Goal: Task Accomplishment & Management: Complete application form

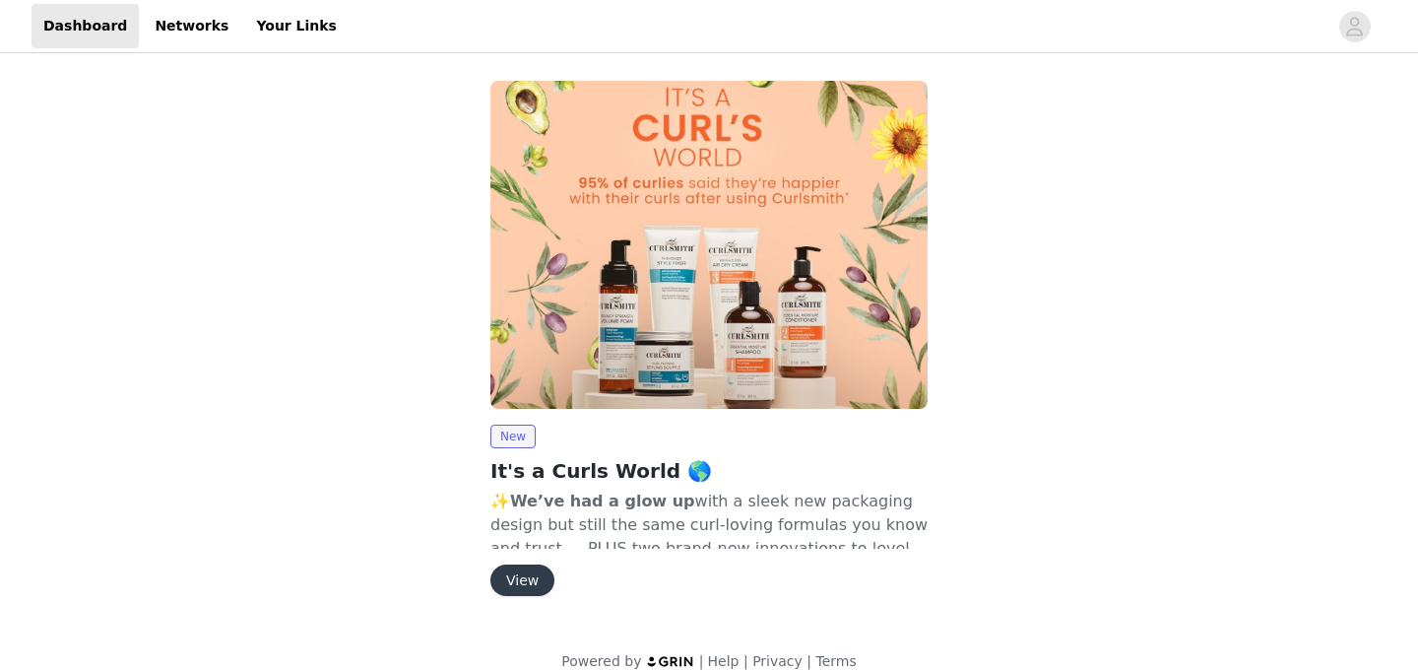
scroll to position [25, 0]
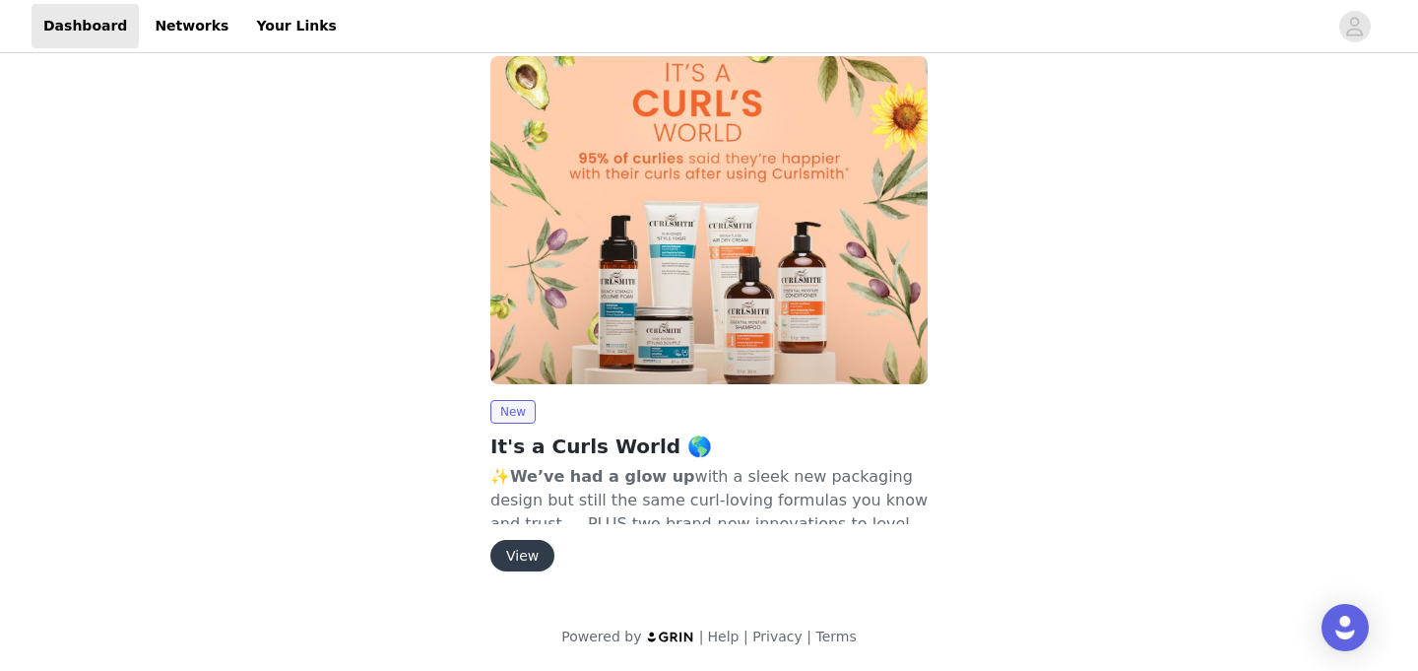
click at [512, 556] on button "View" at bounding box center [523, 556] width 64 height 32
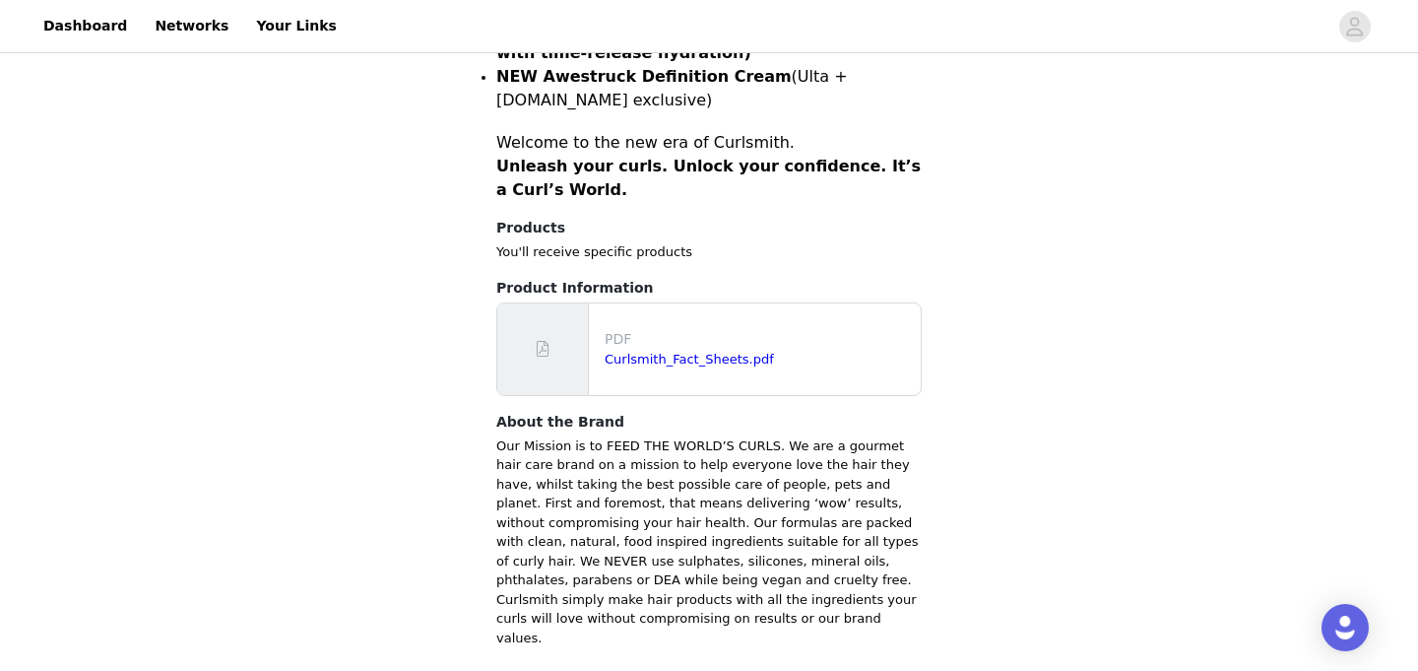
scroll to position [927, 0]
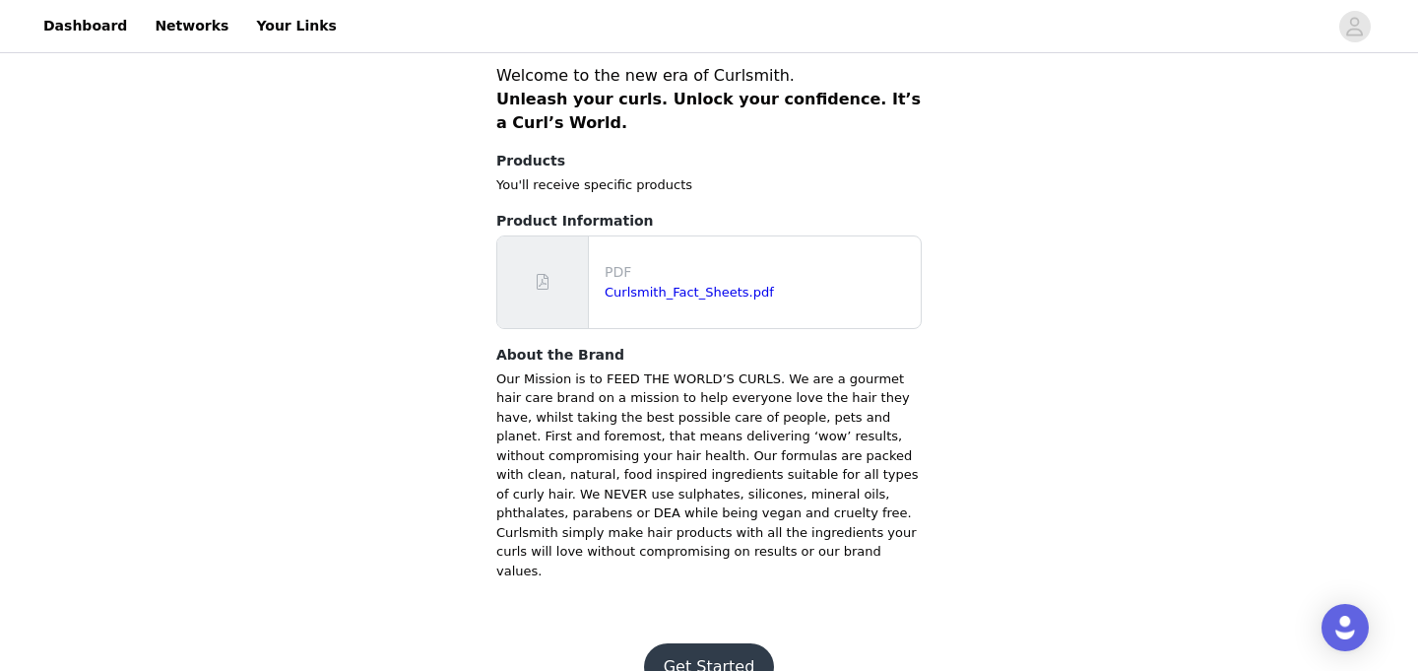
click at [686, 643] on button "Get Started" at bounding box center [709, 666] width 131 height 47
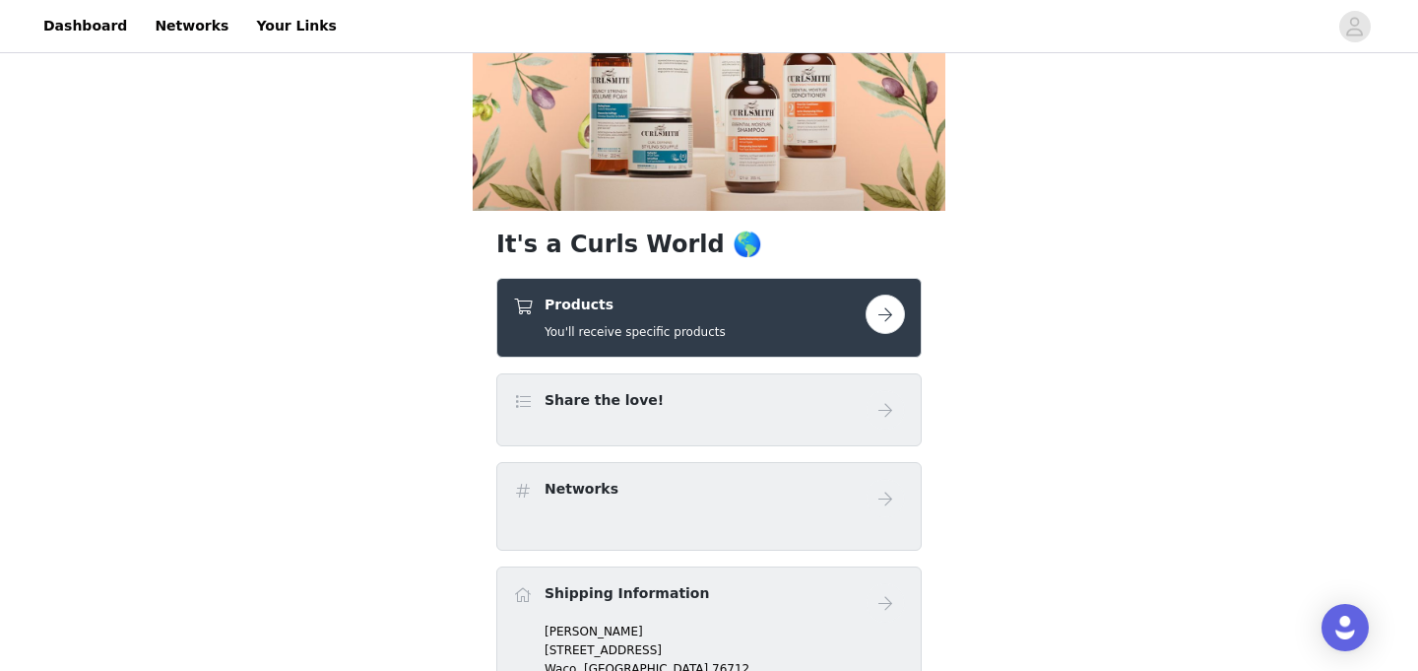
scroll to position [376, 0]
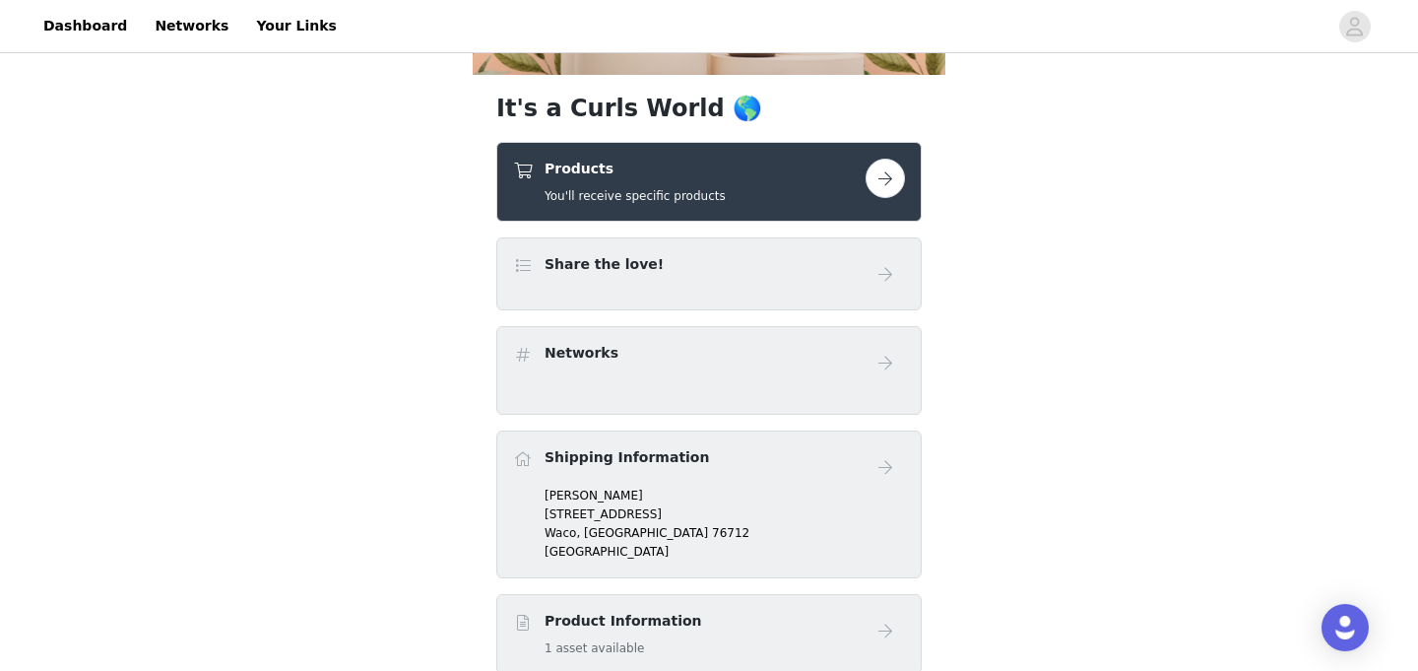
click at [882, 178] on button "button" at bounding box center [885, 178] width 39 height 39
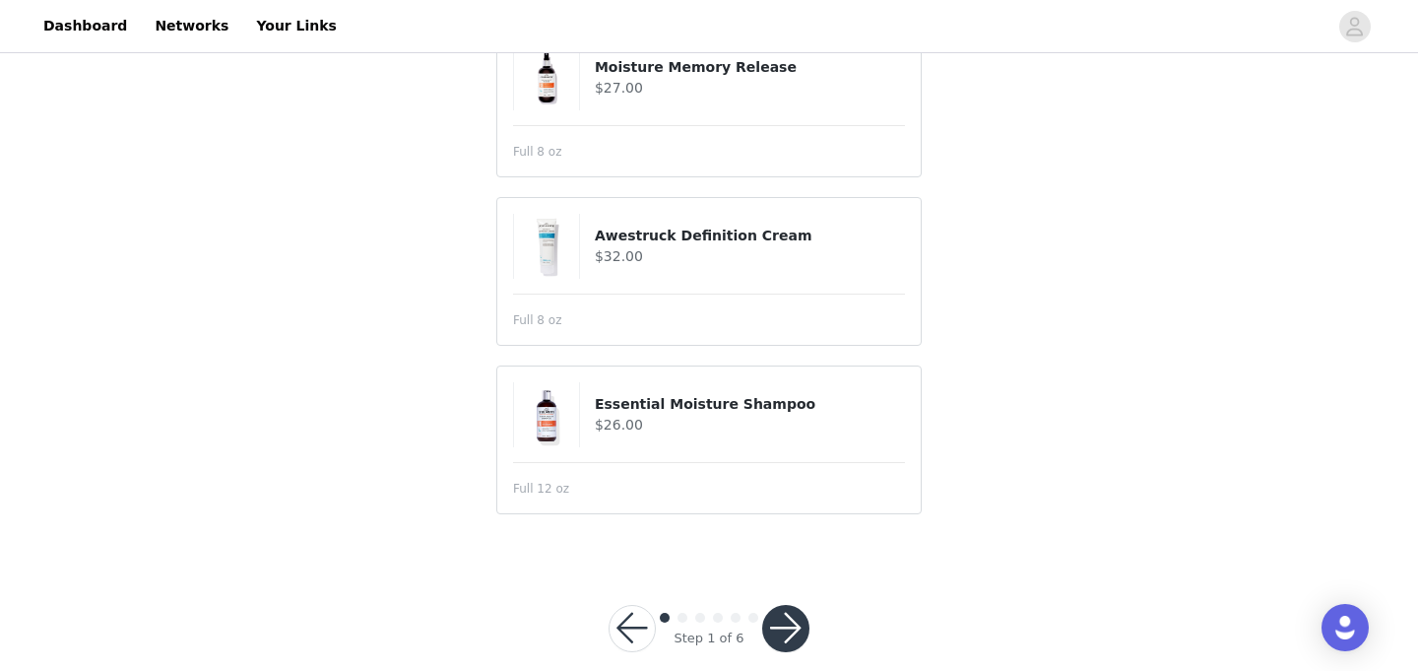
scroll to position [407, 0]
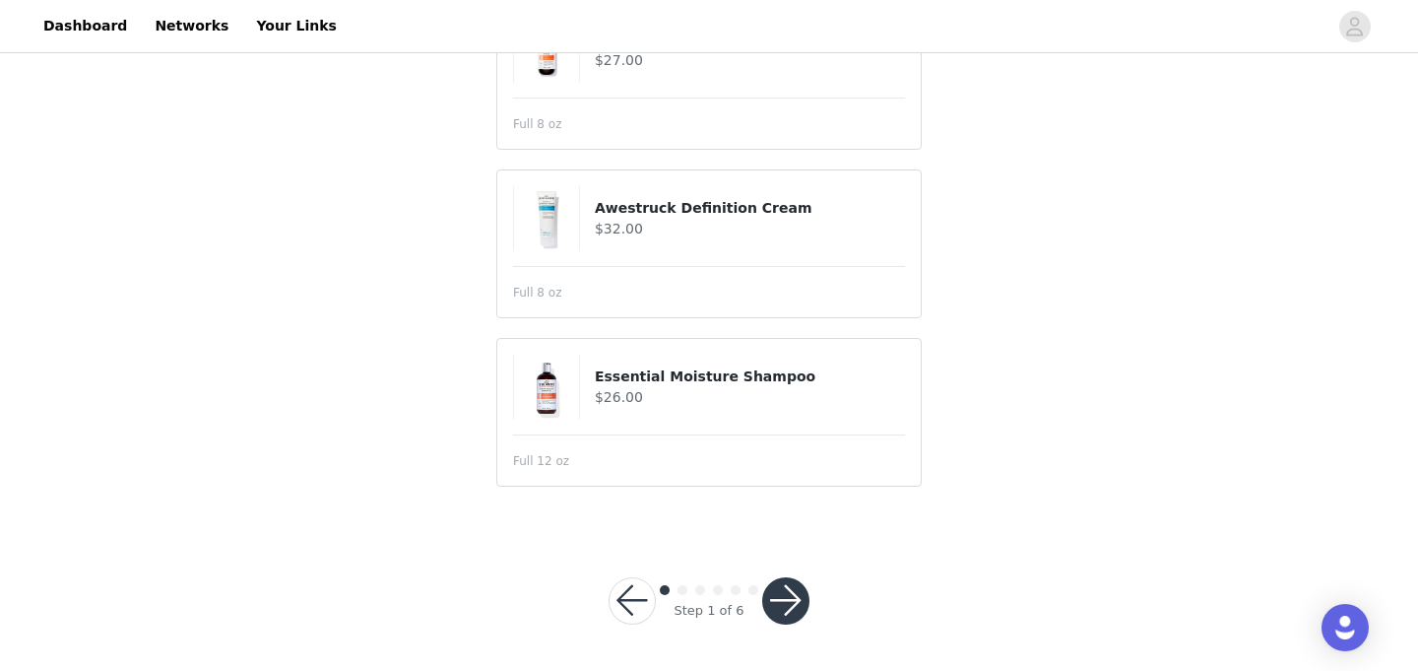
click at [784, 601] on button "button" at bounding box center [785, 600] width 47 height 47
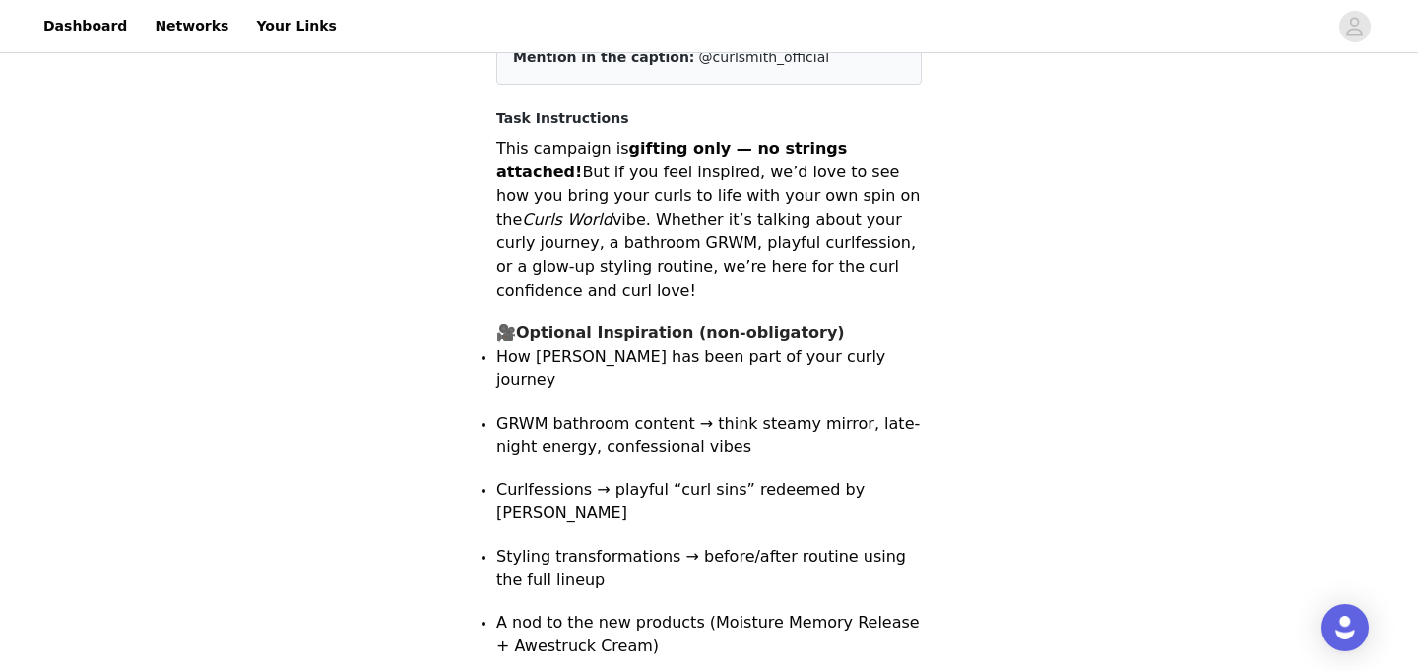
scroll to position [458, 0]
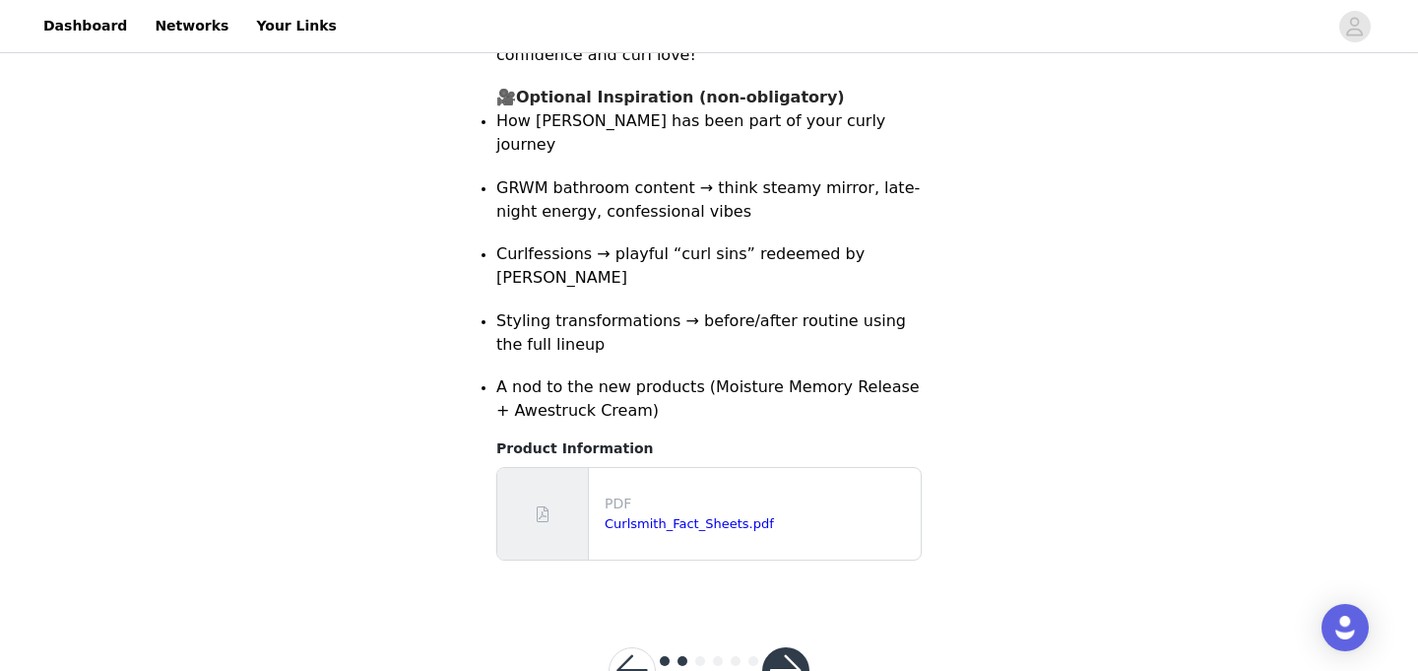
click at [782, 647] on button "button" at bounding box center [785, 670] width 47 height 47
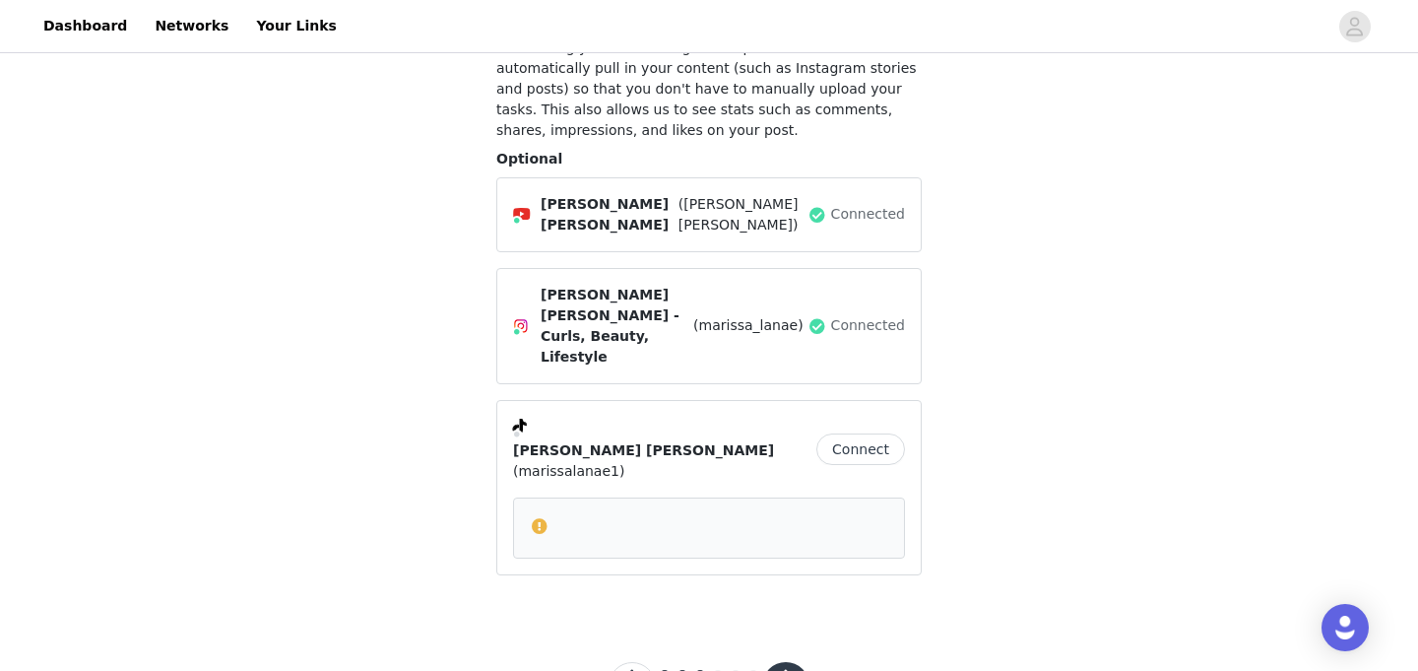
scroll to position [146, 0]
click at [864, 433] on button "Connect" at bounding box center [861, 449] width 89 height 32
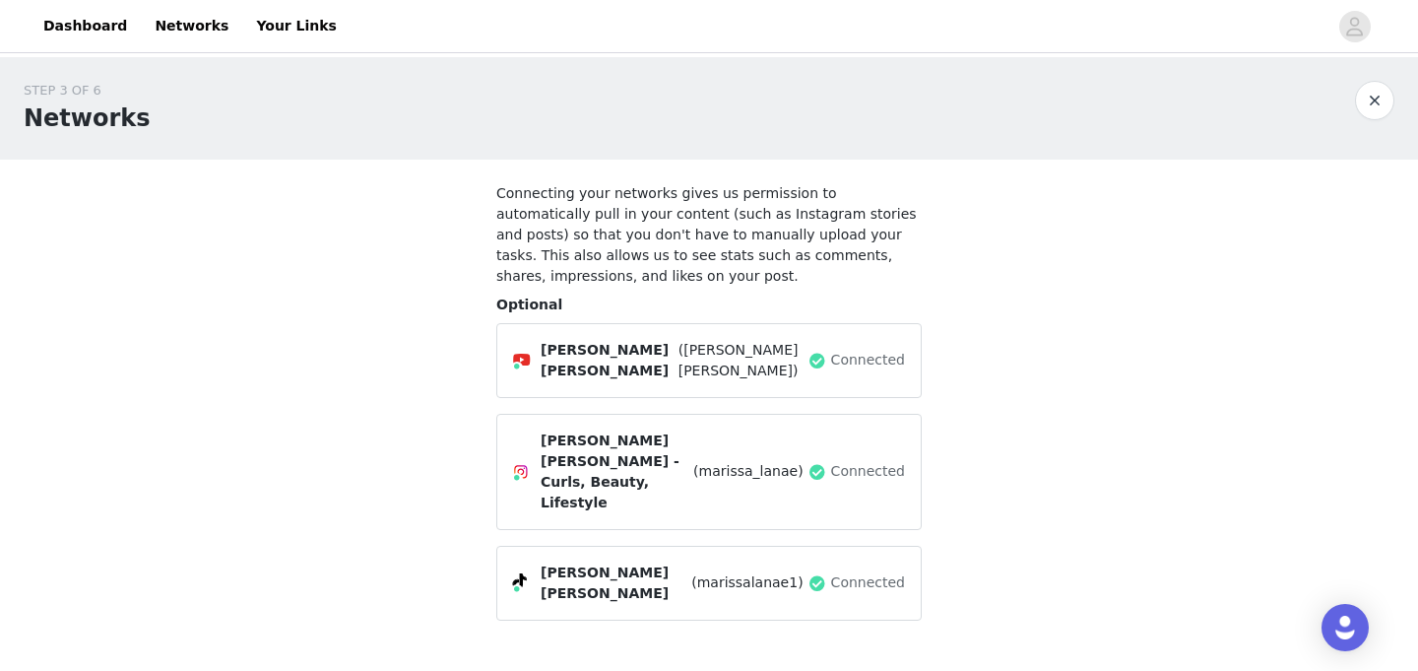
scroll to position [69, 0]
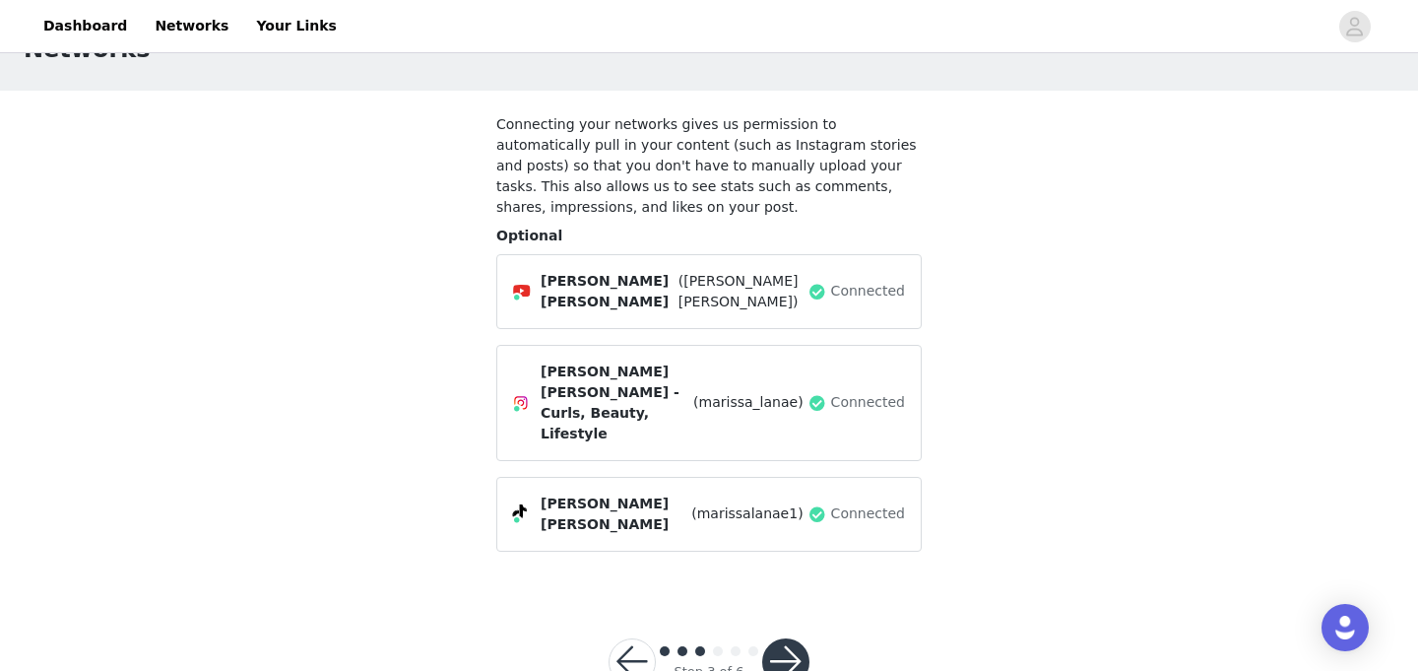
click at [788, 638] on button "button" at bounding box center [785, 661] width 47 height 47
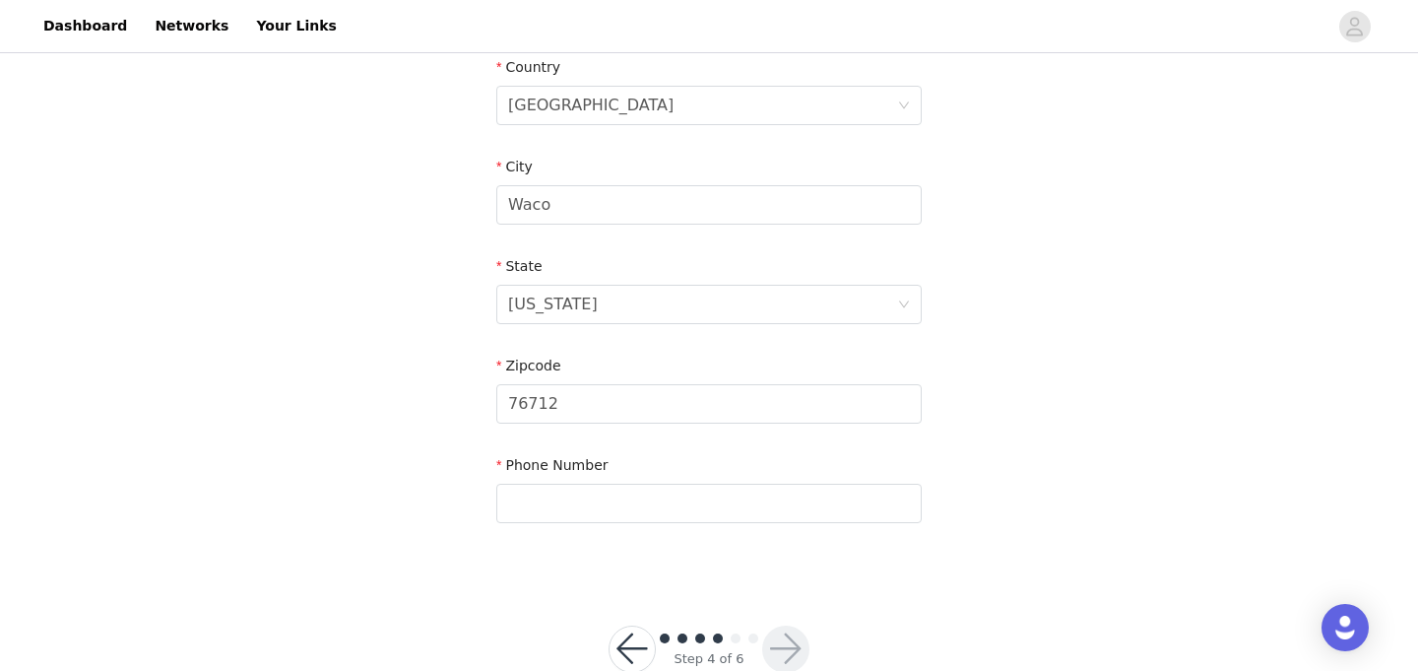
scroll to position [672, 0]
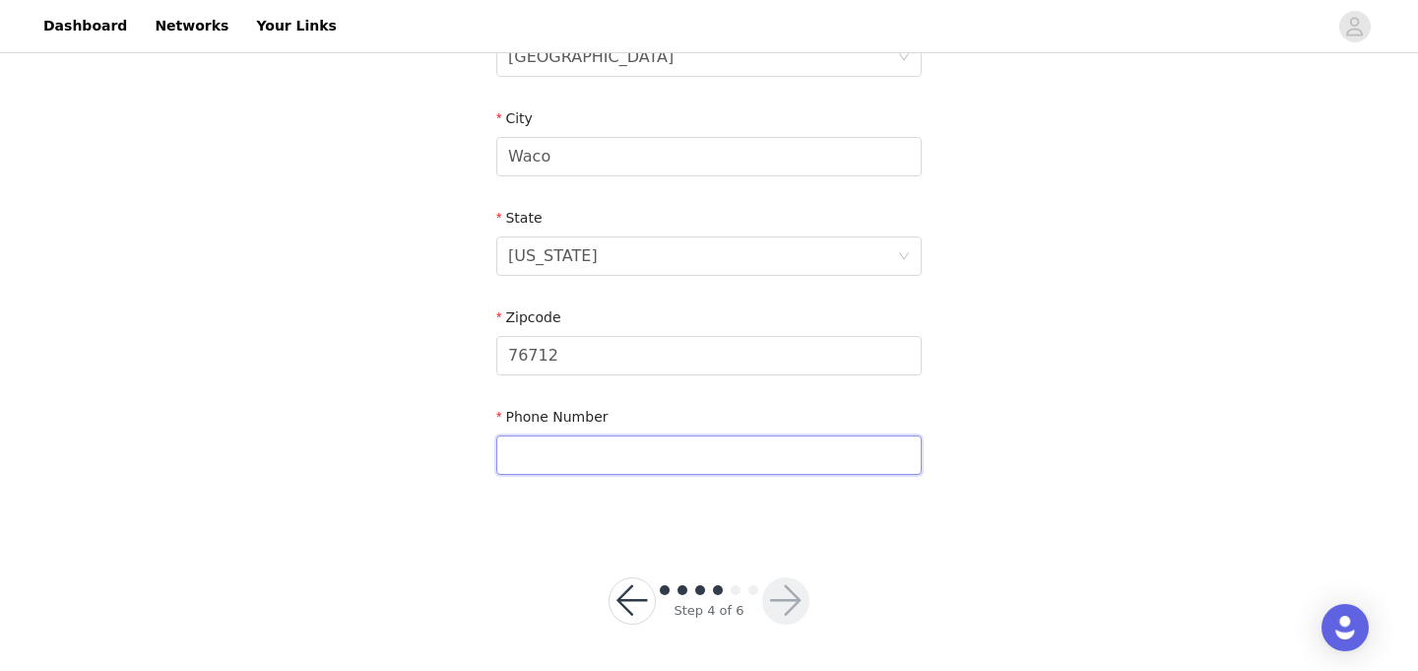
click at [585, 459] on input "text" at bounding box center [708, 454] width 425 height 39
type input "2544243632"
click at [798, 611] on button "button" at bounding box center [785, 600] width 47 height 47
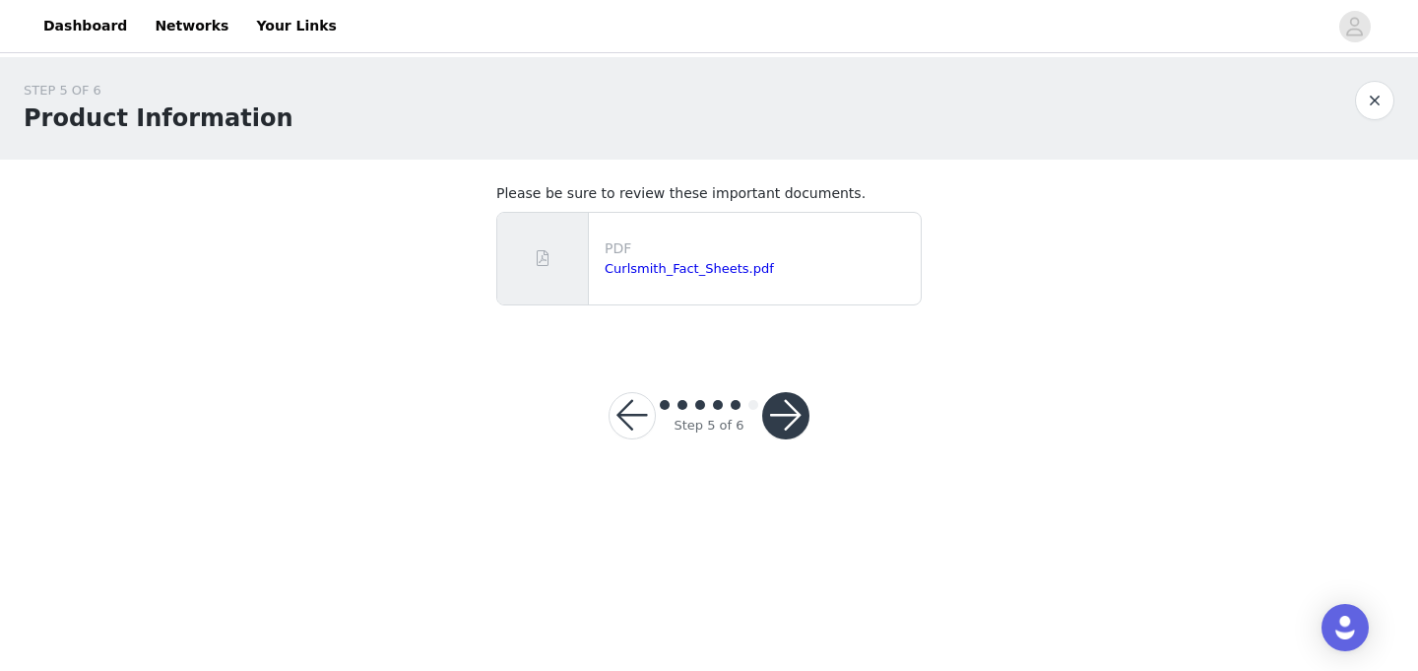
click at [794, 414] on button "button" at bounding box center [785, 415] width 47 height 47
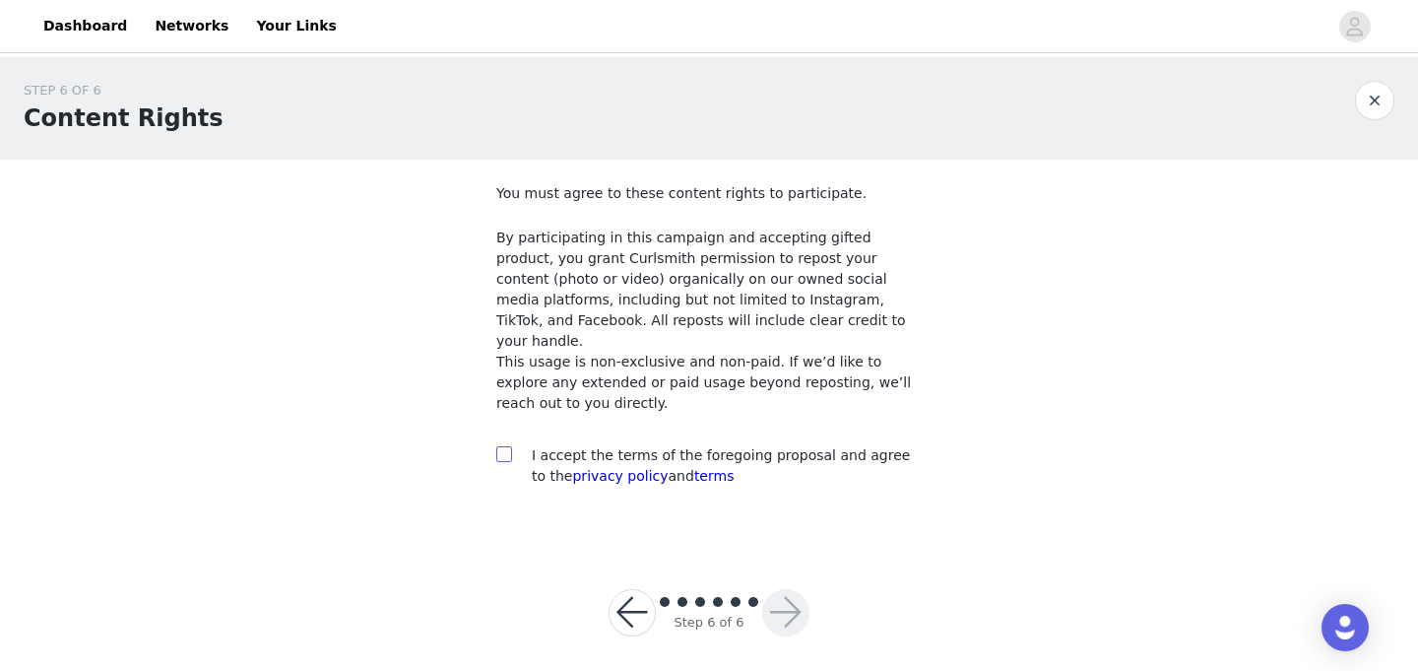
click at [506, 446] on input "checkbox" at bounding box center [503, 453] width 14 height 14
checkbox input "true"
click at [791, 593] on button "button" at bounding box center [785, 612] width 47 height 47
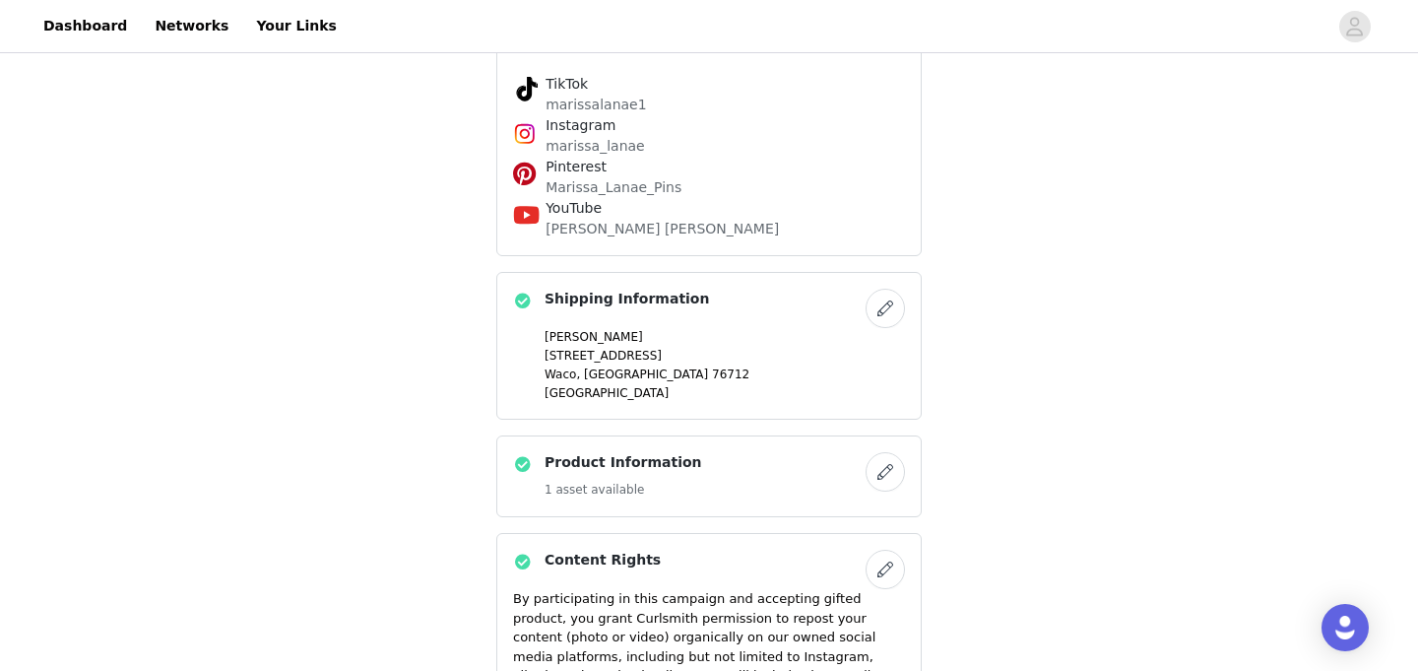
scroll to position [1363, 0]
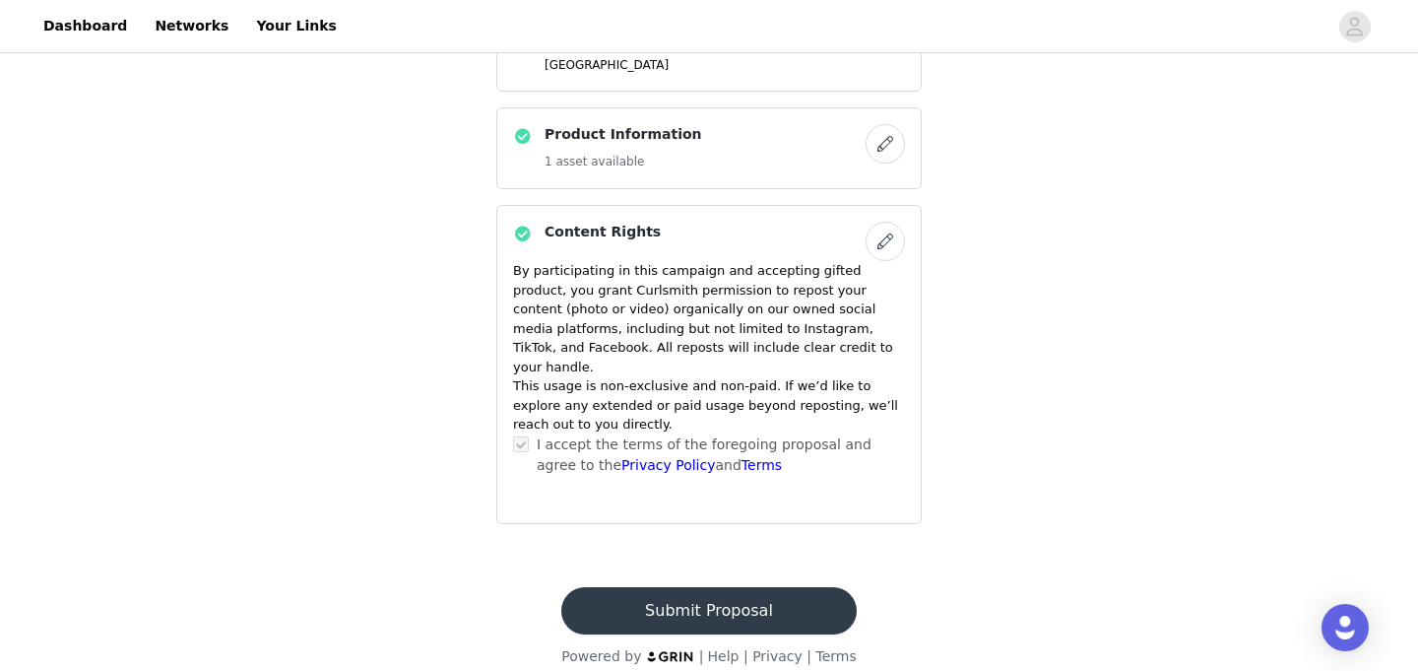
click at [677, 594] on button "Submit Proposal" at bounding box center [708, 610] width 294 height 47
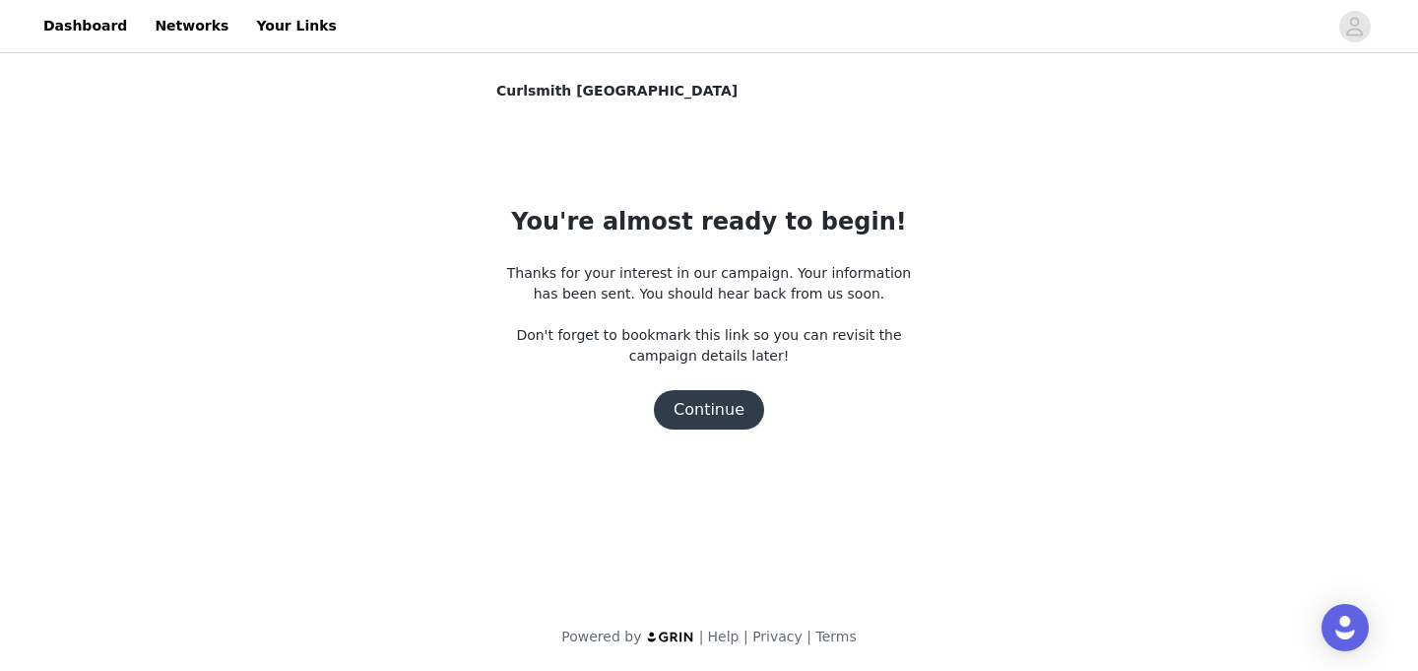
scroll to position [0, 0]
